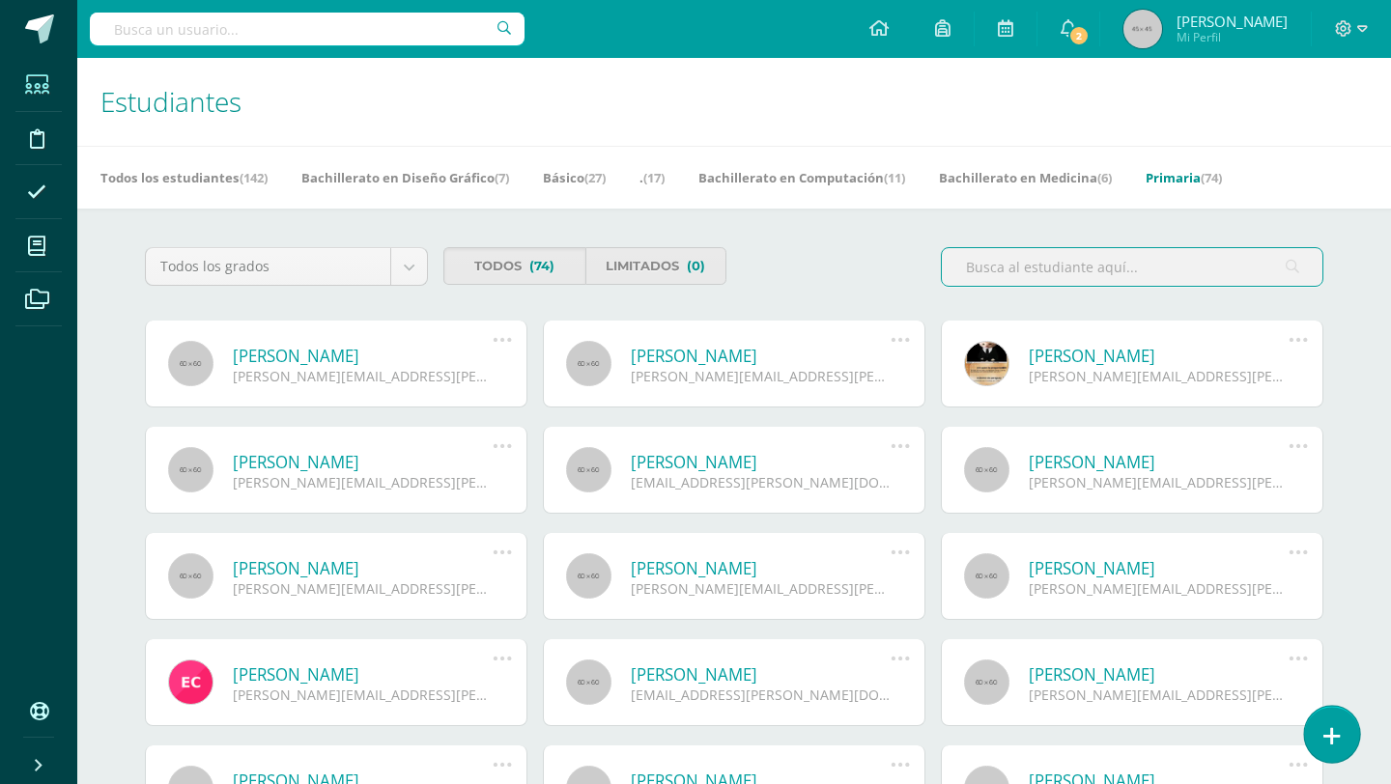
click at [1318, 730] on link at bounding box center [1331, 734] width 55 height 56
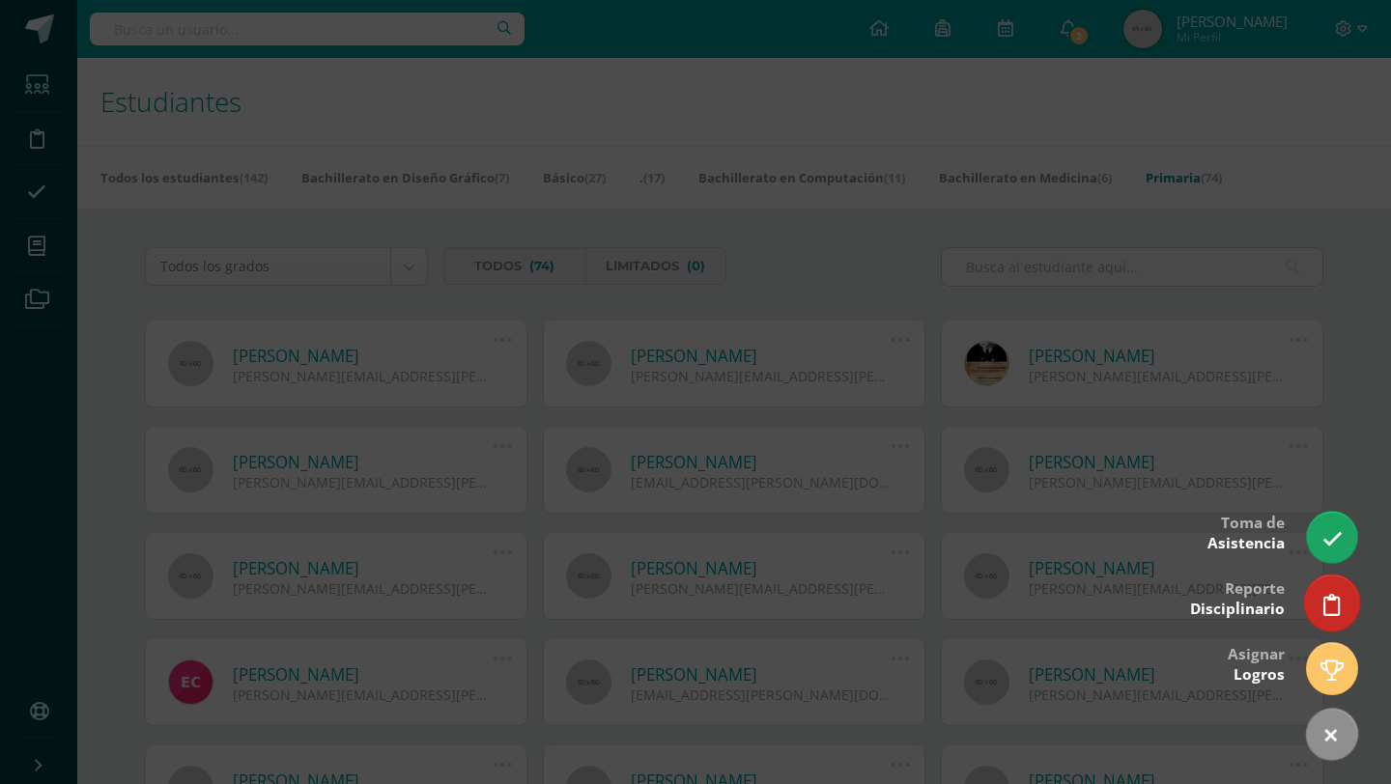
click at [1339, 612] on icon at bounding box center [1331, 605] width 17 height 22
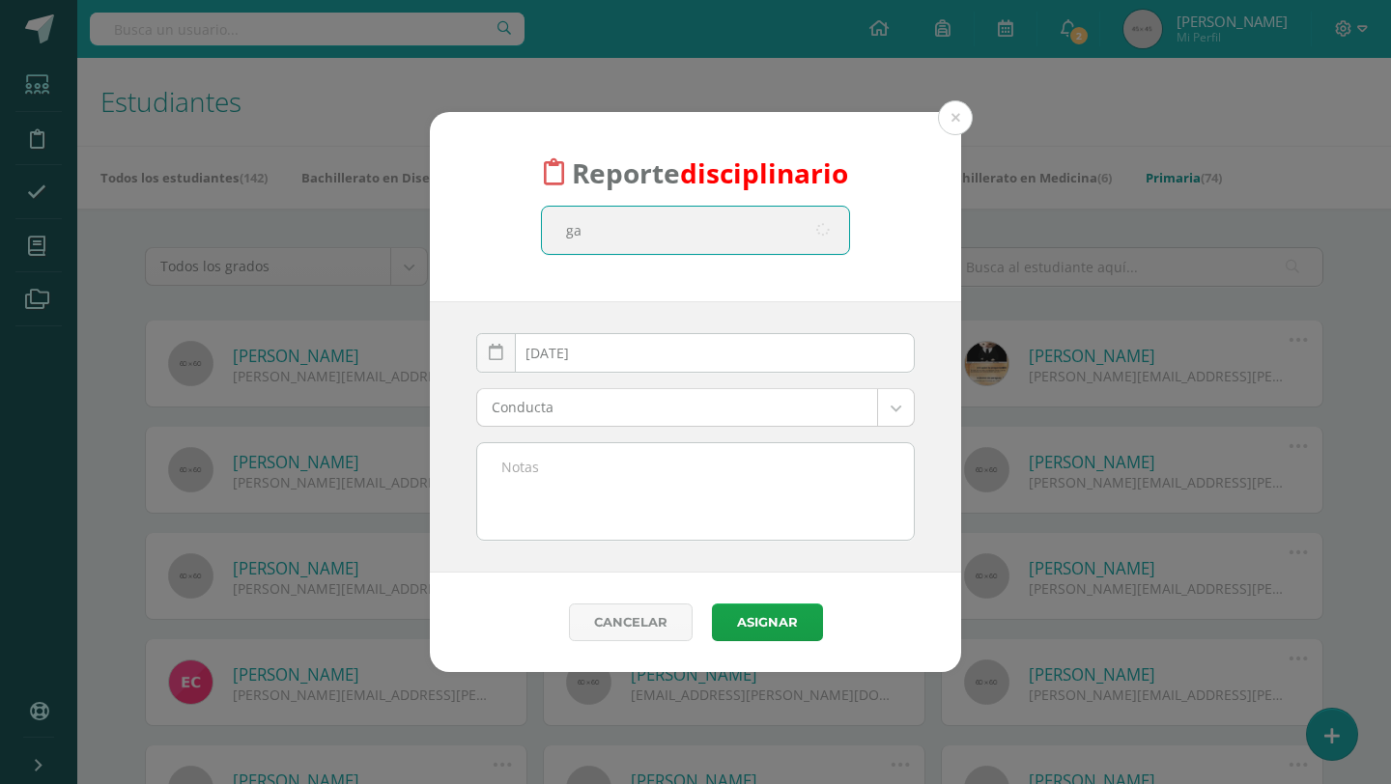
type input "gar"
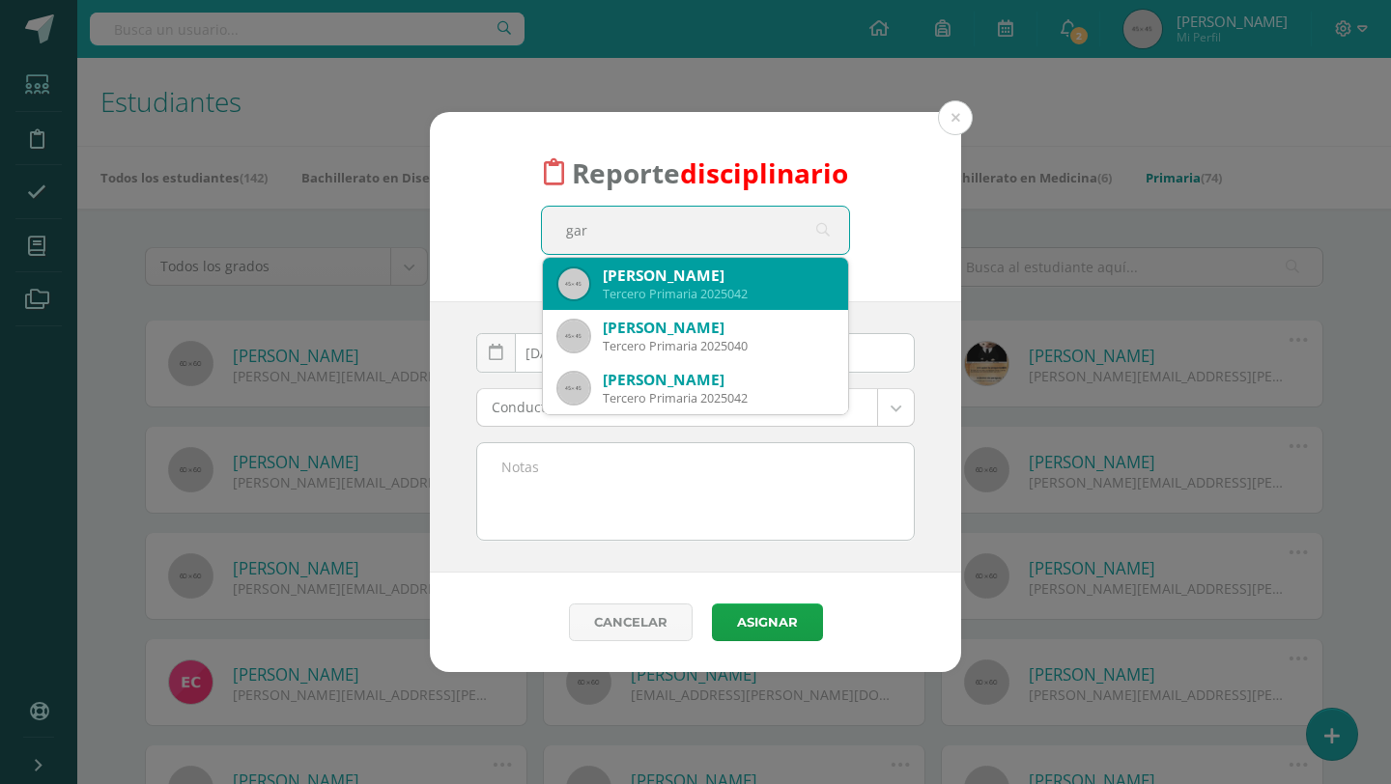
click at [672, 286] on div "Tercero Primaria 2025042" at bounding box center [718, 294] width 230 height 16
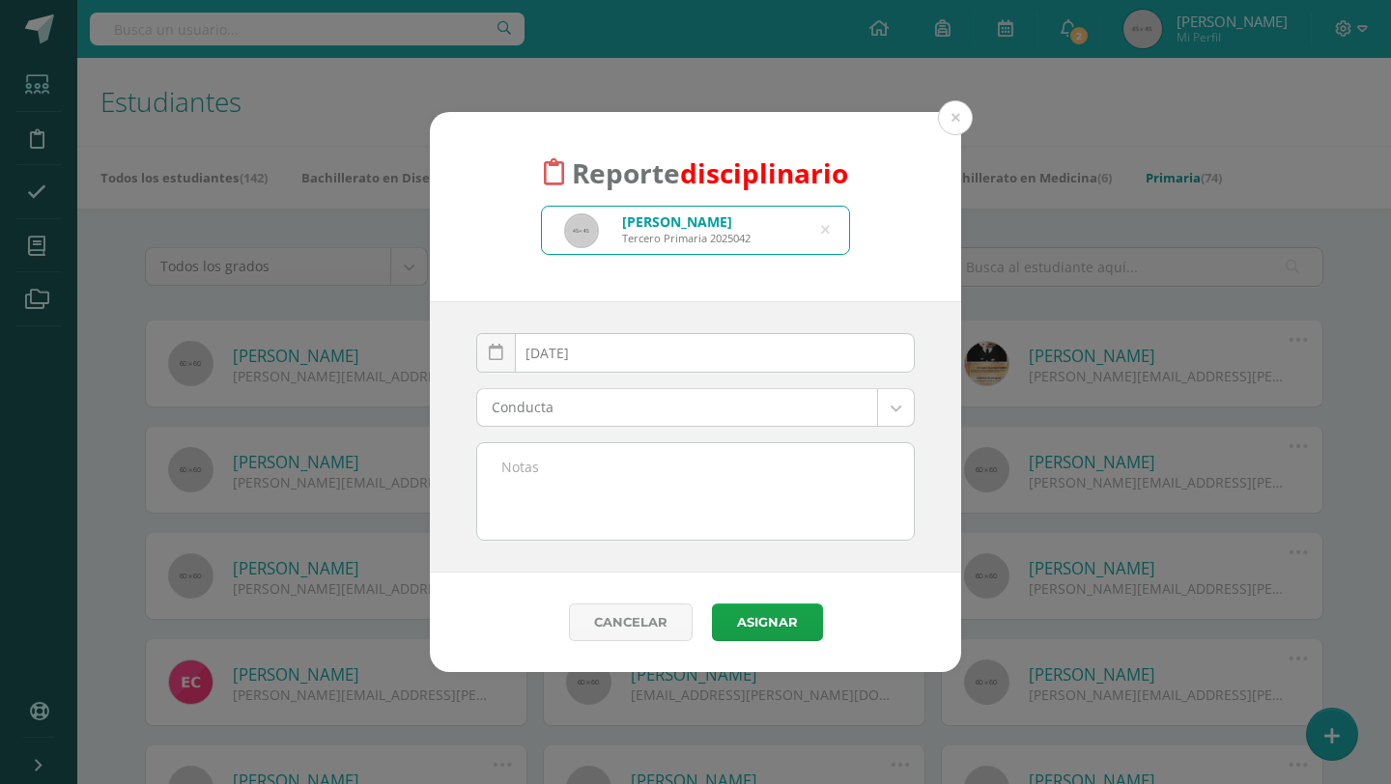
click at [665, 418] on body "Reporte disciplinario Gariella Victoria Paredes Miranda Tercero Primaria 202504…" at bounding box center [695, 654] width 1391 height 1308
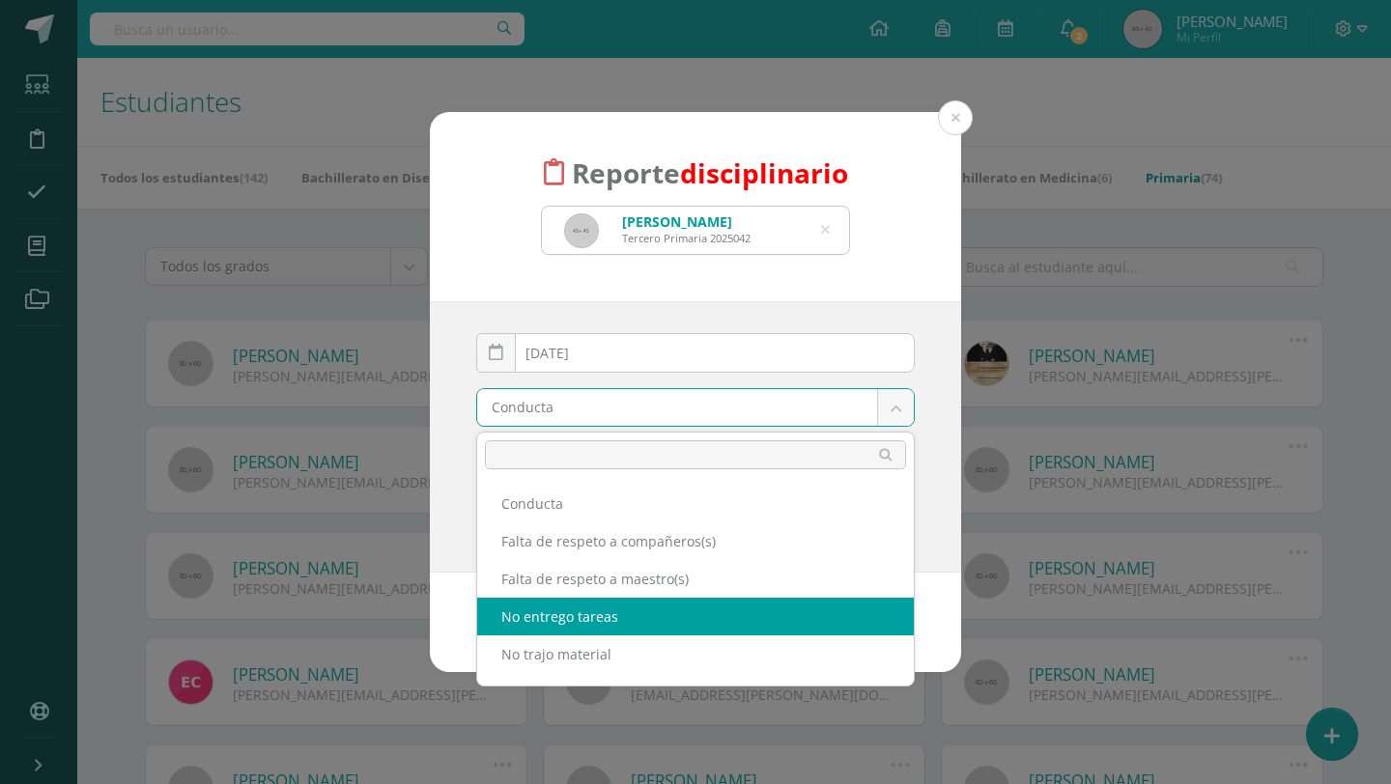
select select "3"
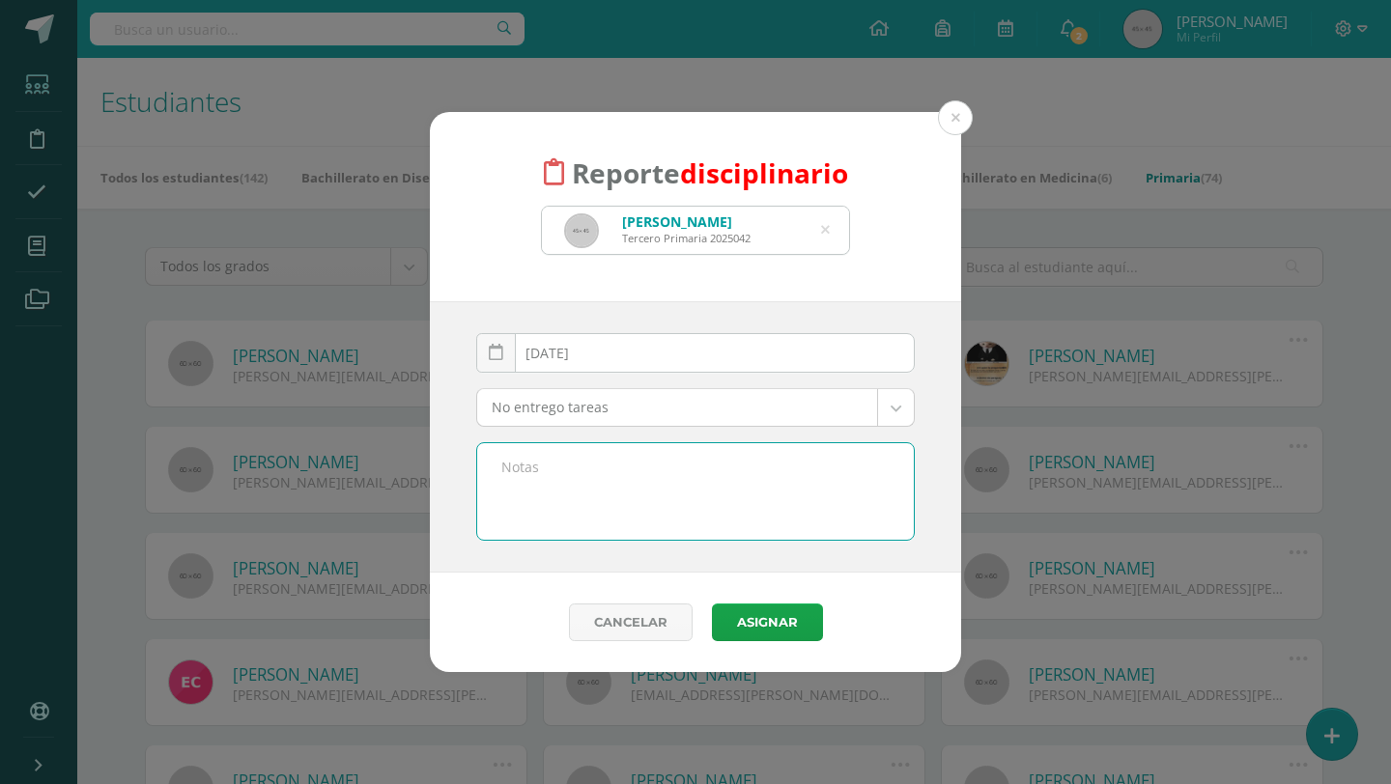
click at [561, 495] on textarea at bounding box center [695, 491] width 437 height 97
click at [804, 494] on textarea "Buenos días, espero que se encuentre bien" at bounding box center [695, 491] width 437 height 97
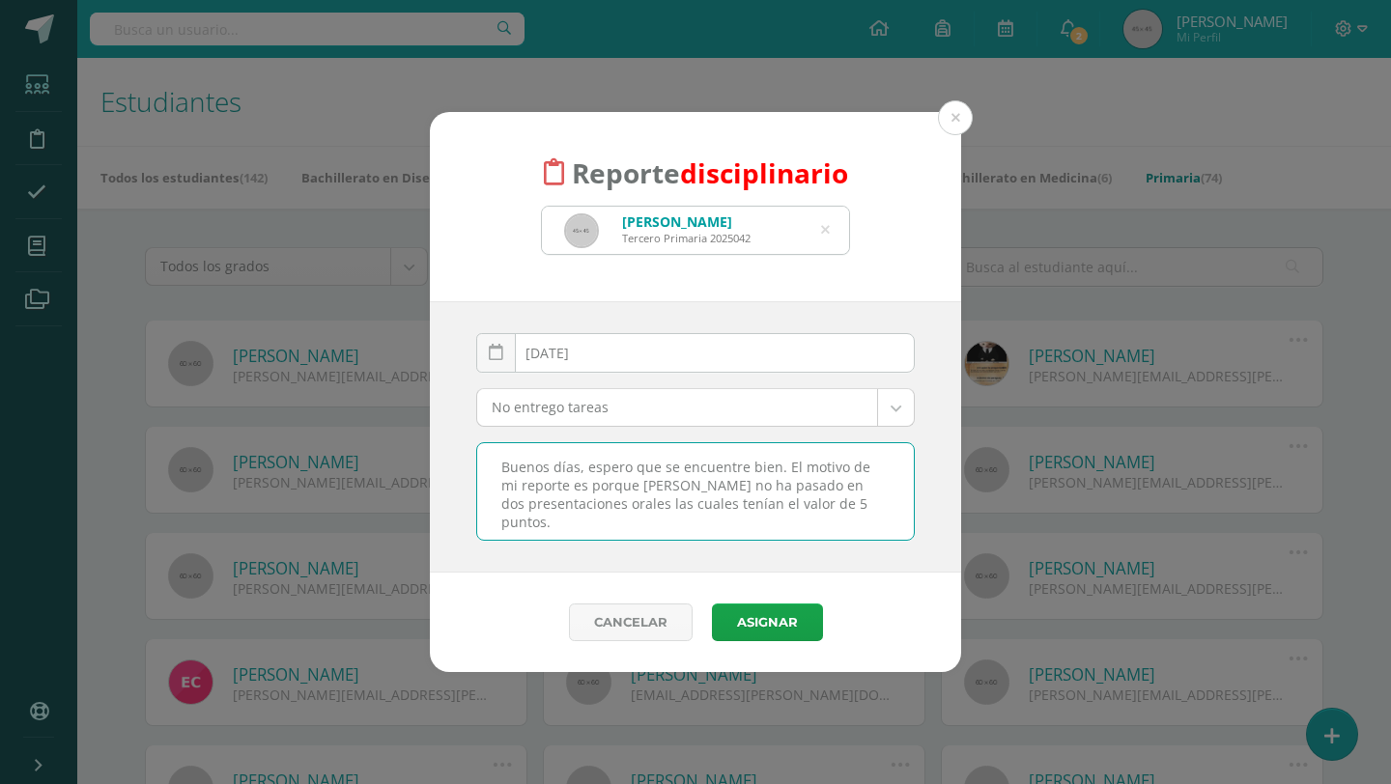
click at [888, 503] on textarea "Buenos días, espero que se encuentre bien. El motivo de mi reporte es porque Ga…" at bounding box center [695, 491] width 437 height 97
click at [797, 514] on textarea "Buenos días, espero que se encuentre bien. El motivo de mi reporte es porque Ga…" at bounding box center [695, 491] width 437 height 97
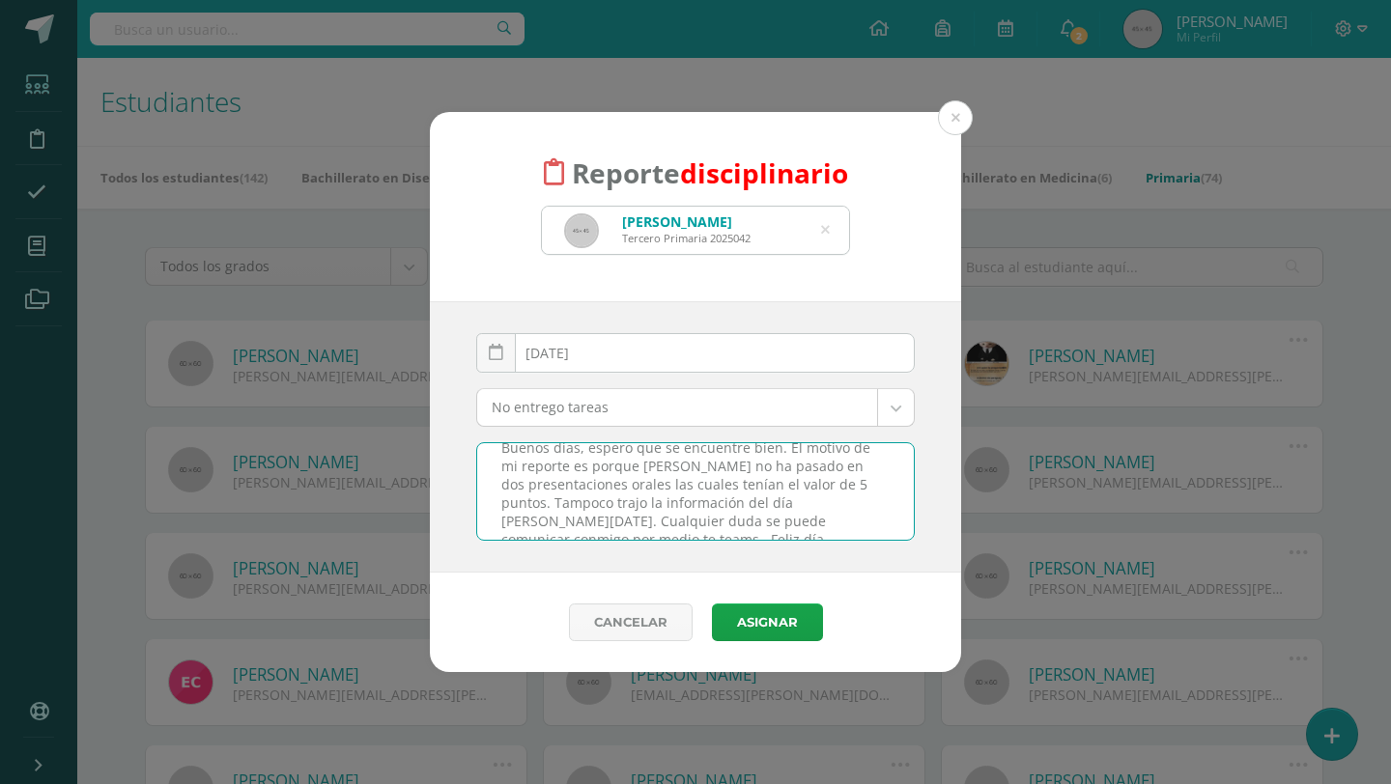
scroll to position [24, 0]
click at [898, 517] on textarea "Buenos días, espero que se encuentre bien. El motivo de mi reporte es porque Ga…" at bounding box center [695, 491] width 437 height 97
type textarea "Buenos días, espero que se encuentre bien. El motivo de mi reporte es porque Ga…"
click at [752, 624] on button "Asignar" at bounding box center [767, 623] width 111 height 38
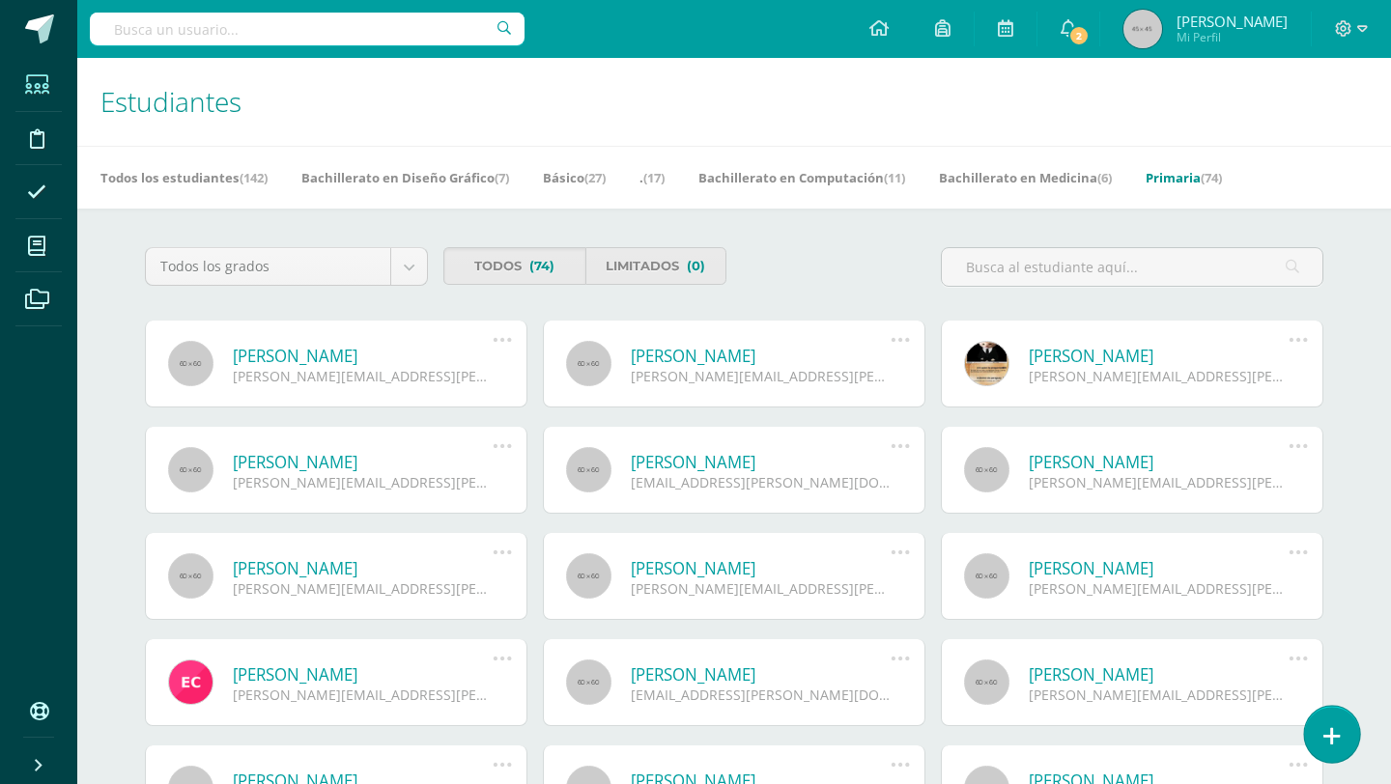
click at [1322, 738] on link at bounding box center [1331, 734] width 55 height 56
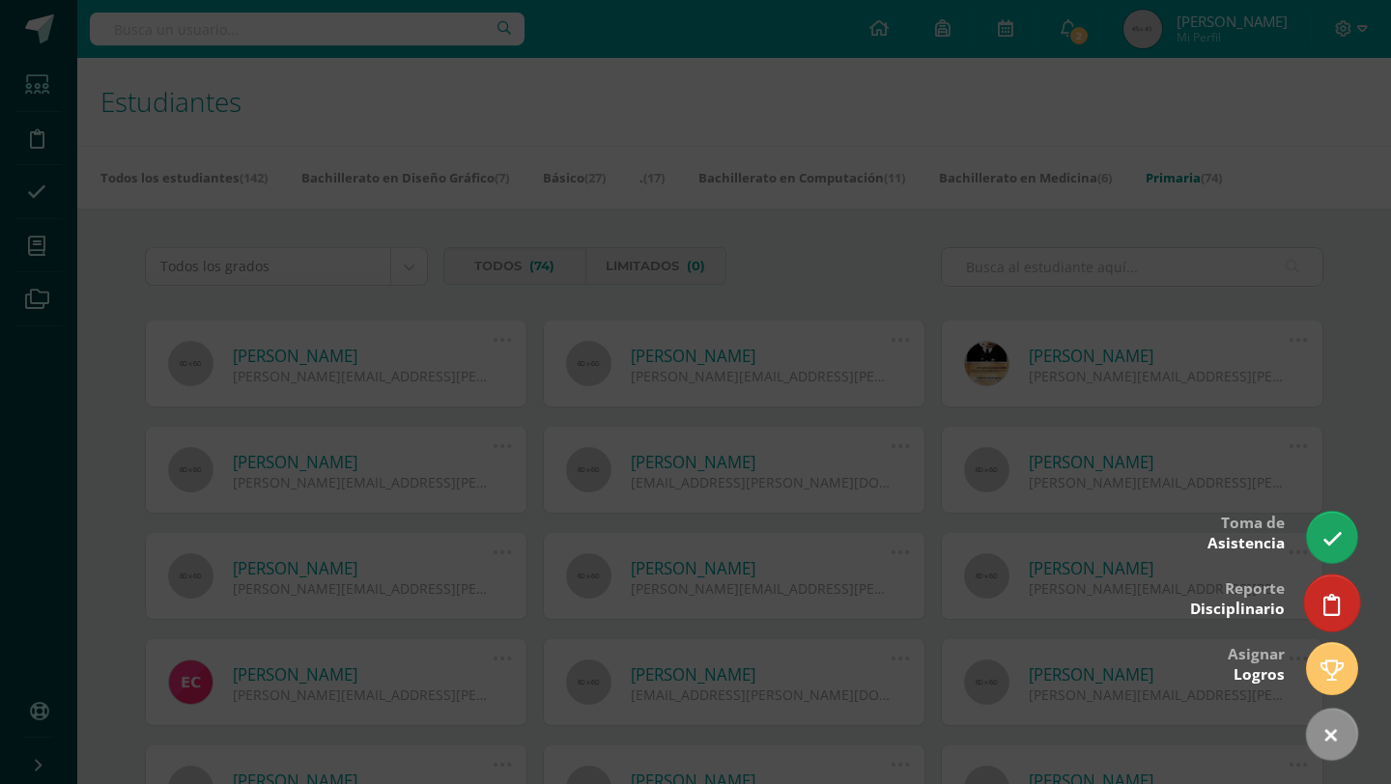
click at [1337, 594] on icon at bounding box center [1331, 605] width 17 height 22
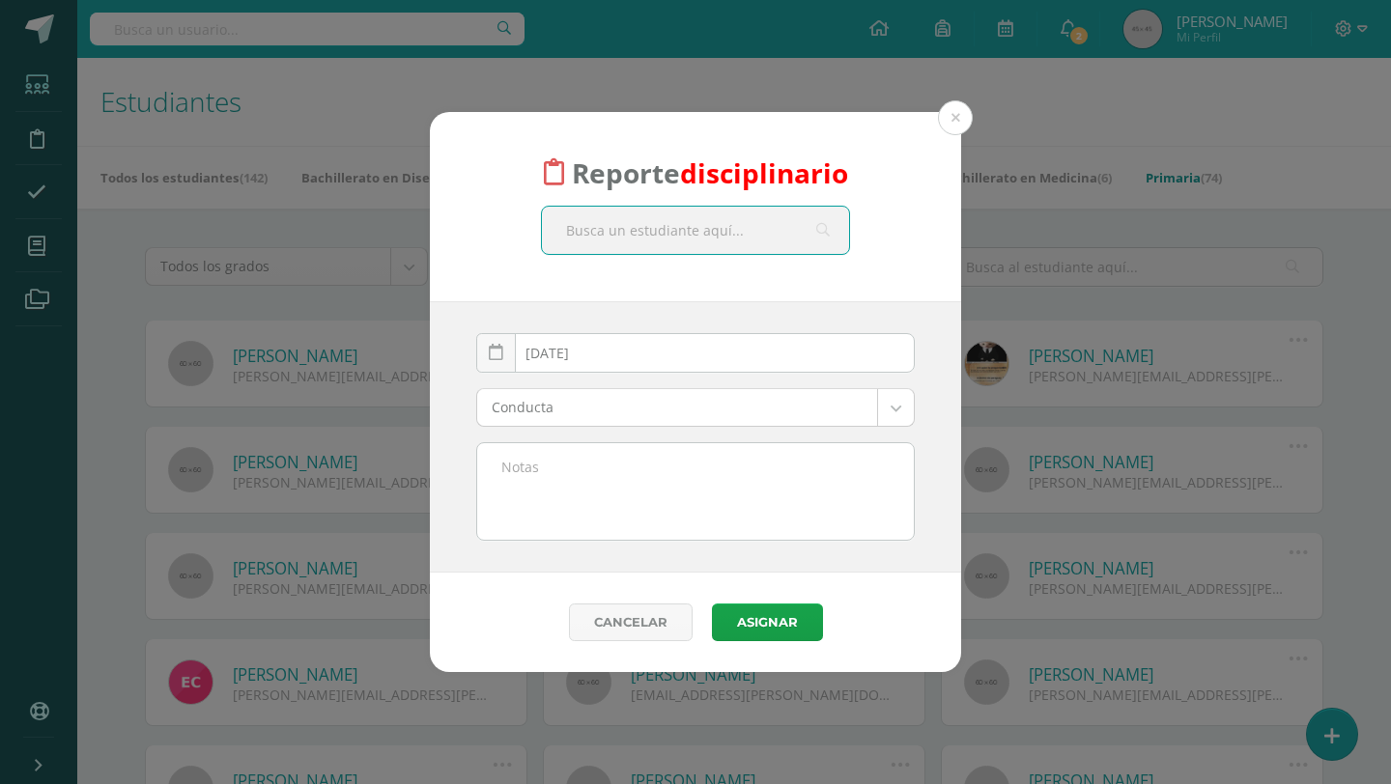
click at [677, 244] on input "text" at bounding box center [695, 230] width 307 height 47
type input "julio"
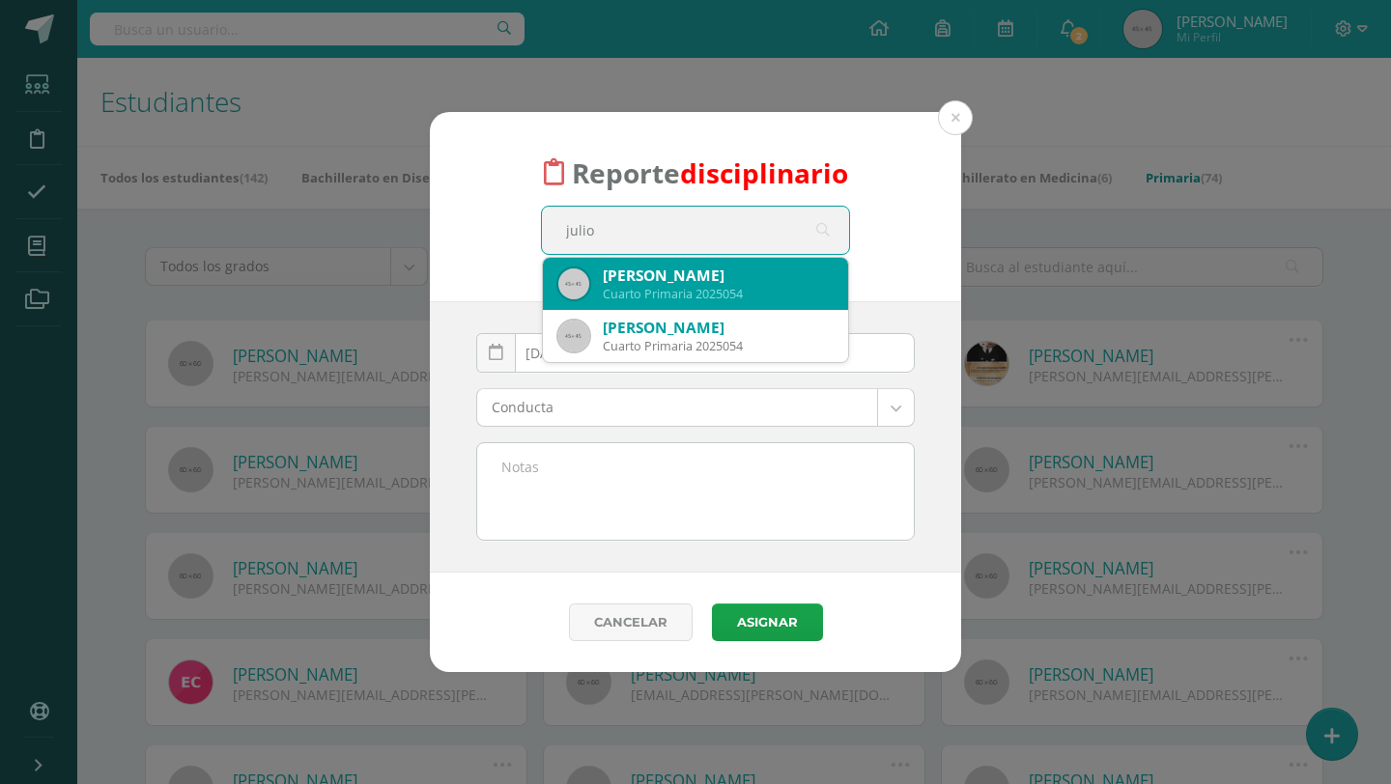
click at [626, 305] on div "Yohan Julio Pérez Gómez Cuarto Primaria 2025054" at bounding box center [695, 284] width 274 height 52
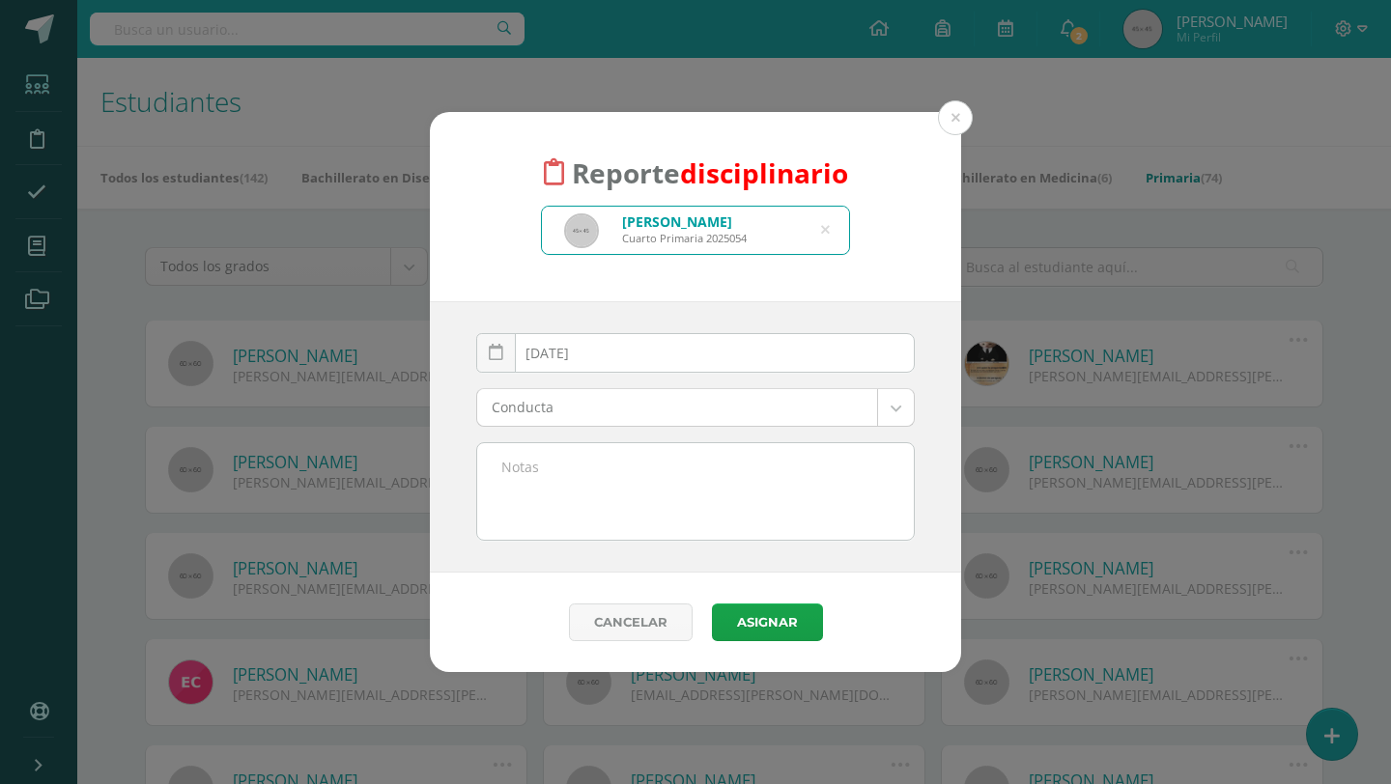
click at [559, 422] on body "Reporte disciplinario Yohan Julio Pérez Gómez Cuarto Primaria 2025054 julio 202…" at bounding box center [695, 654] width 1391 height 1308
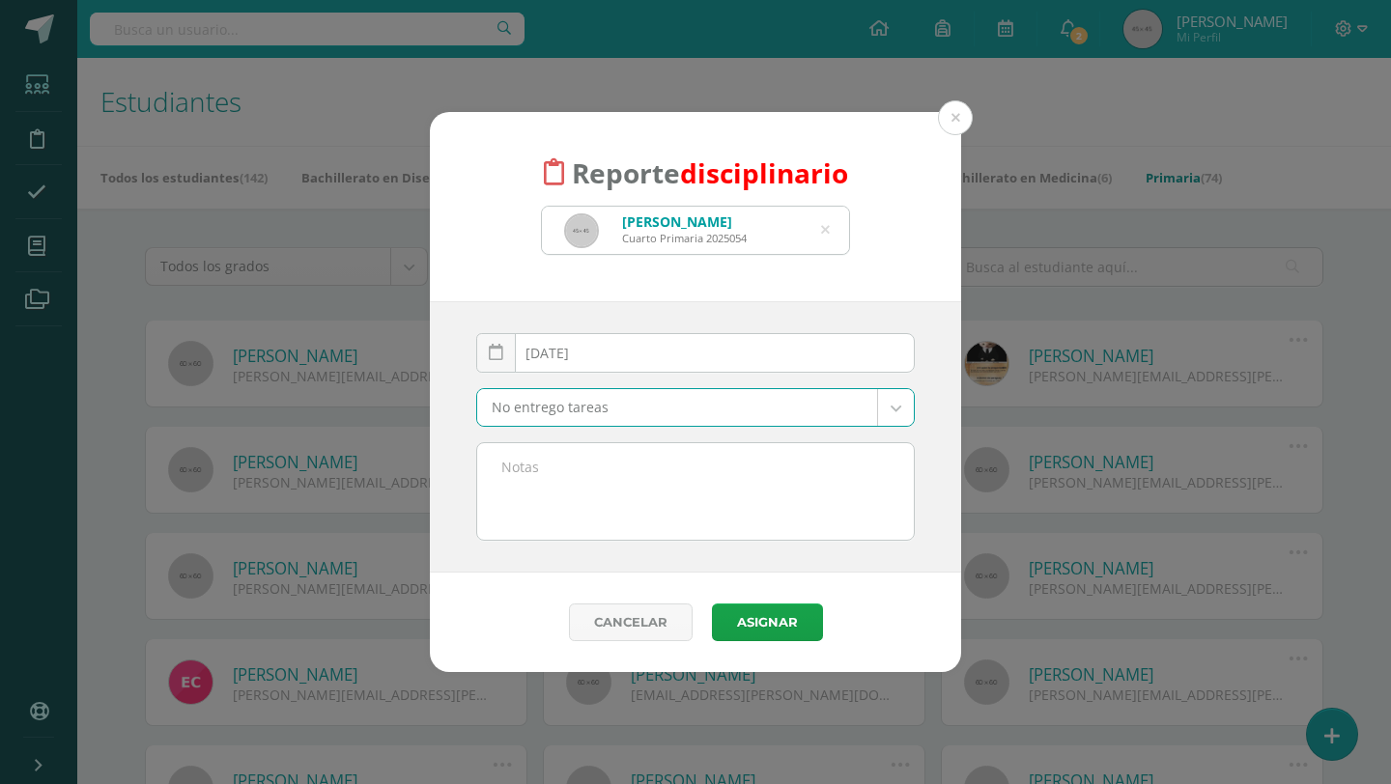
select select "3"
click at [606, 471] on textarea at bounding box center [695, 491] width 437 height 97
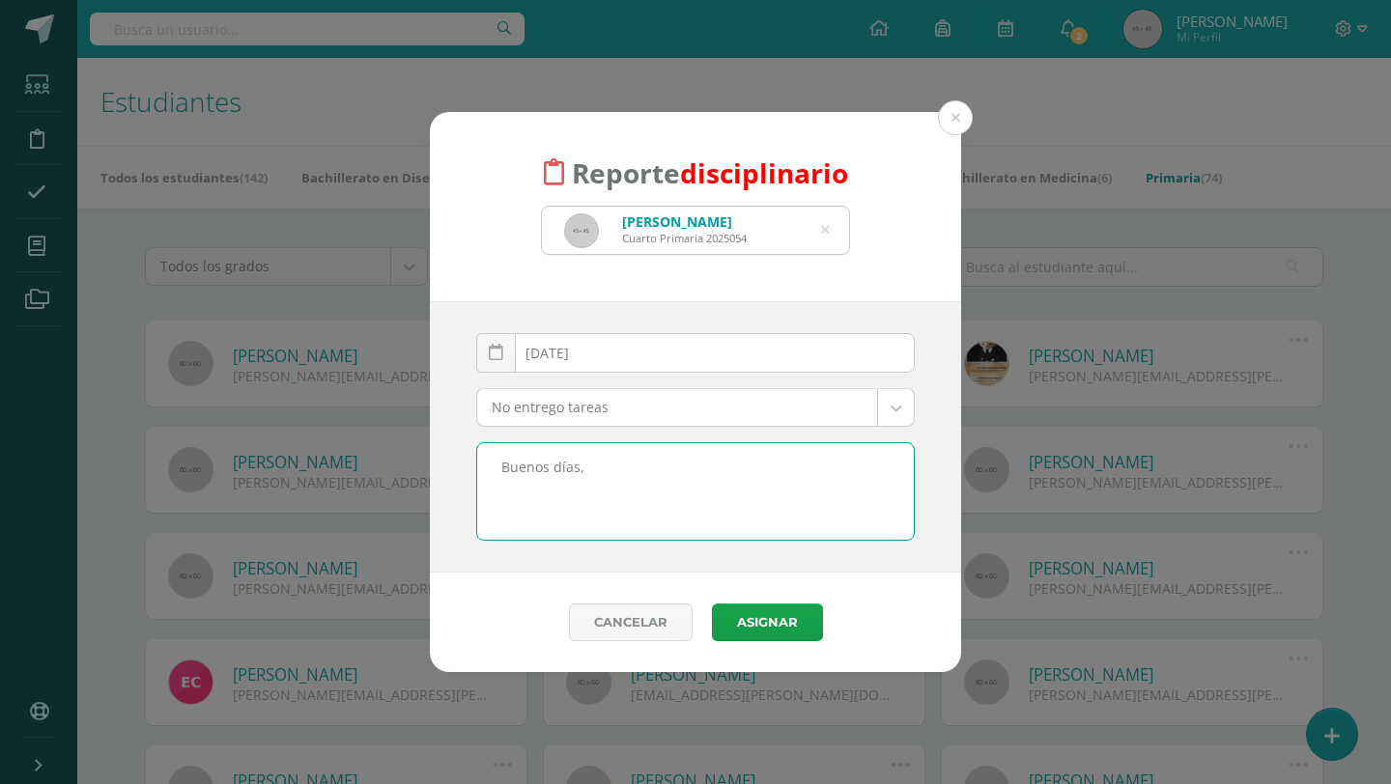
click at [650, 475] on textarea "Buenos días," at bounding box center [695, 491] width 437 height 97
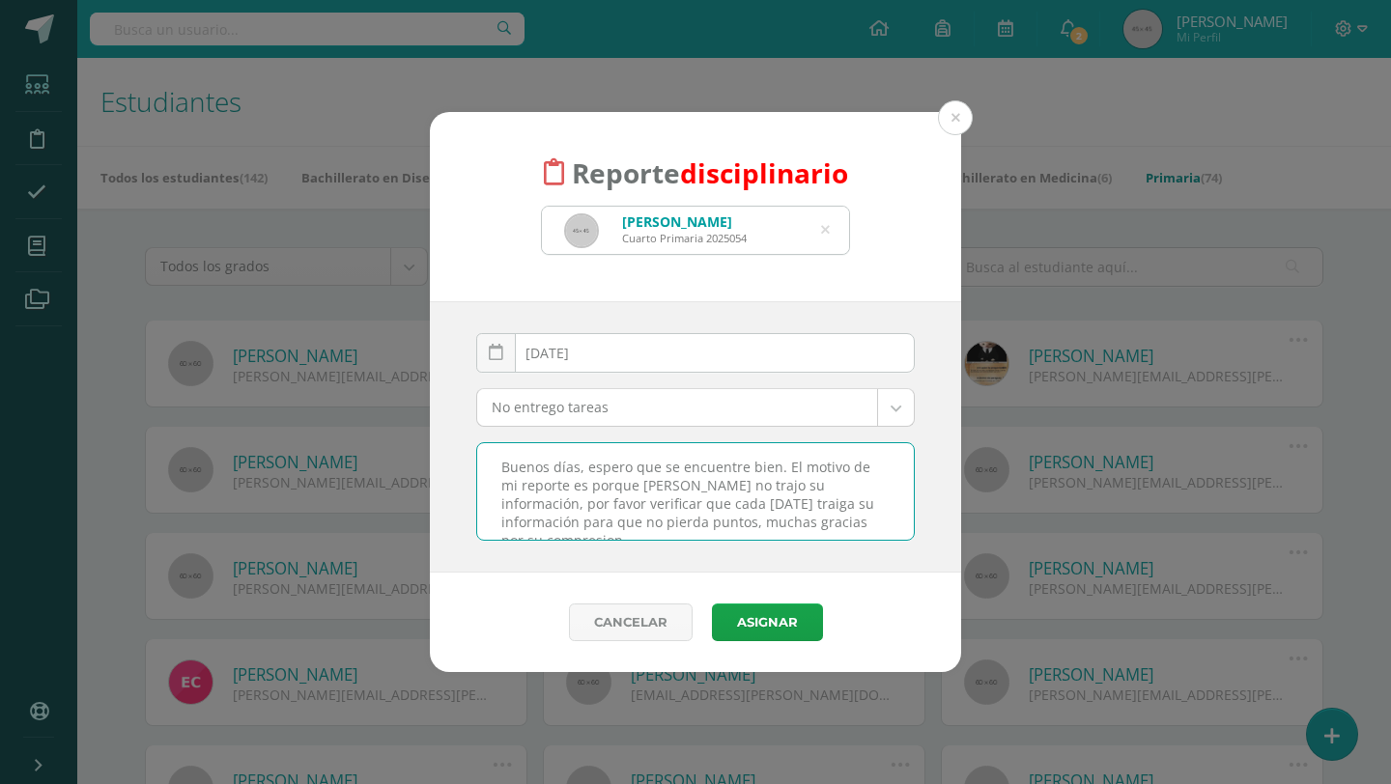
click at [786, 529] on textarea "Buenos días, espero que se encuentre bien. El motivo de mi reporte es porque Ju…" at bounding box center [695, 491] width 437 height 97
click at [897, 531] on textarea "Buenos días, espero que se encuentre bien. El motivo de mi reporte es porque Ju…" at bounding box center [695, 491] width 437 height 97
type textarea "Buenos días, espero que se encuentre bien. El motivo de mi reporte es porque Ju…"
click at [799, 611] on button "Asignar" at bounding box center [767, 623] width 111 height 38
